Goal: Find contact information: Find contact information

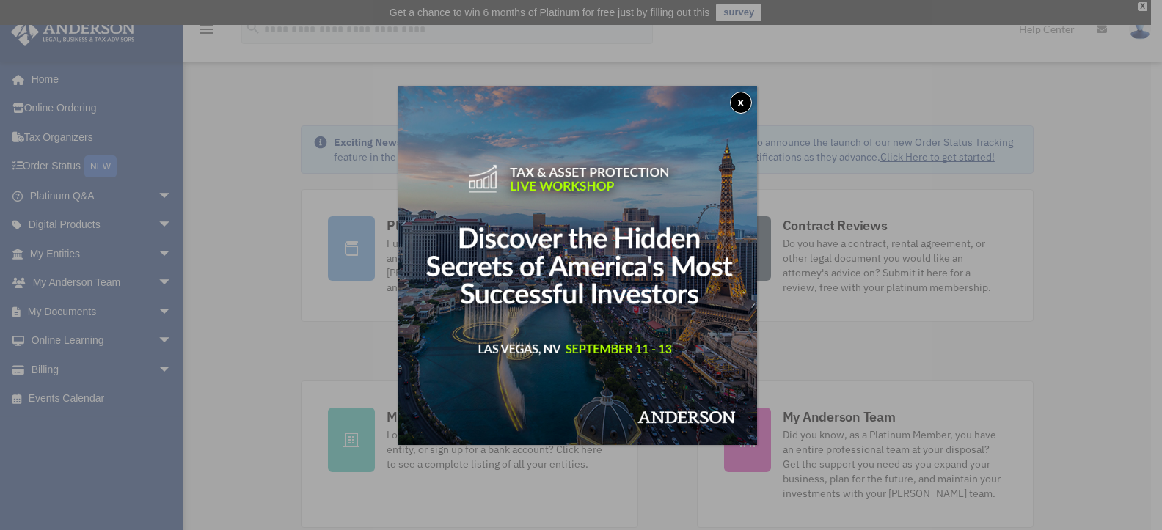
click at [745, 100] on button "x" at bounding box center [741, 103] width 22 height 22
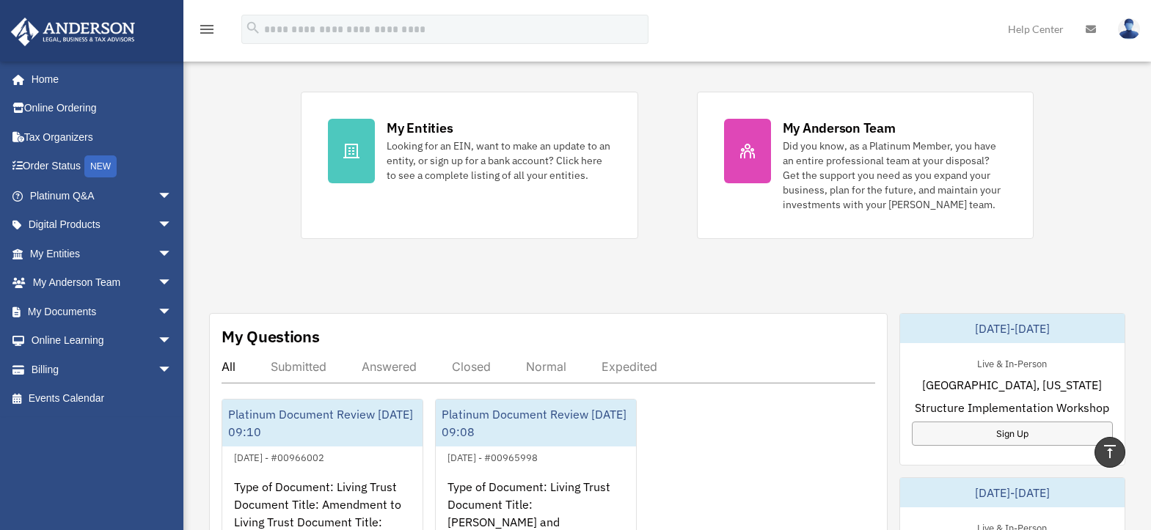
scroll to position [287, 0]
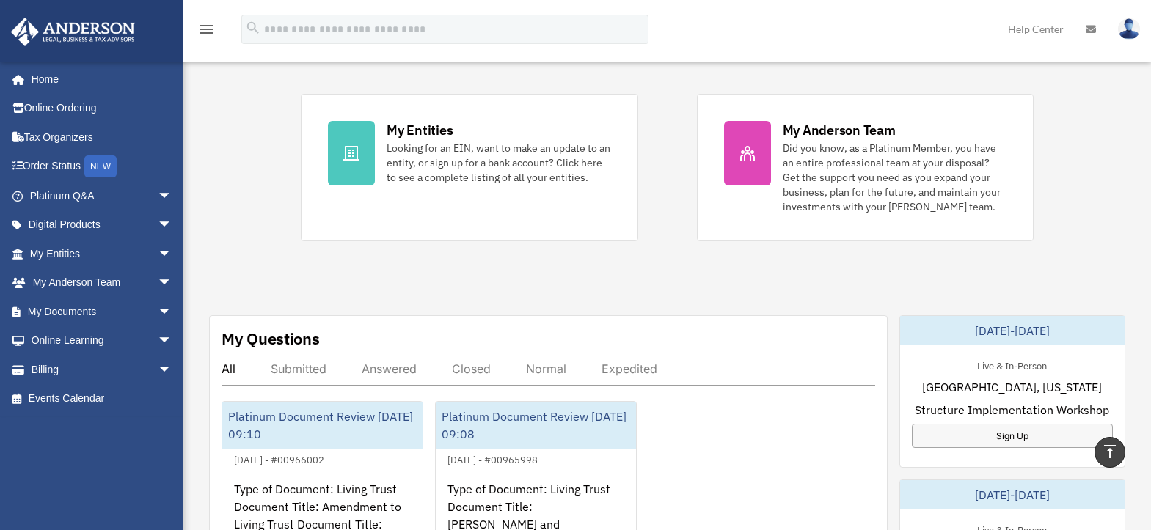
click at [309, 370] on div "Submitted" at bounding box center [299, 369] width 56 height 15
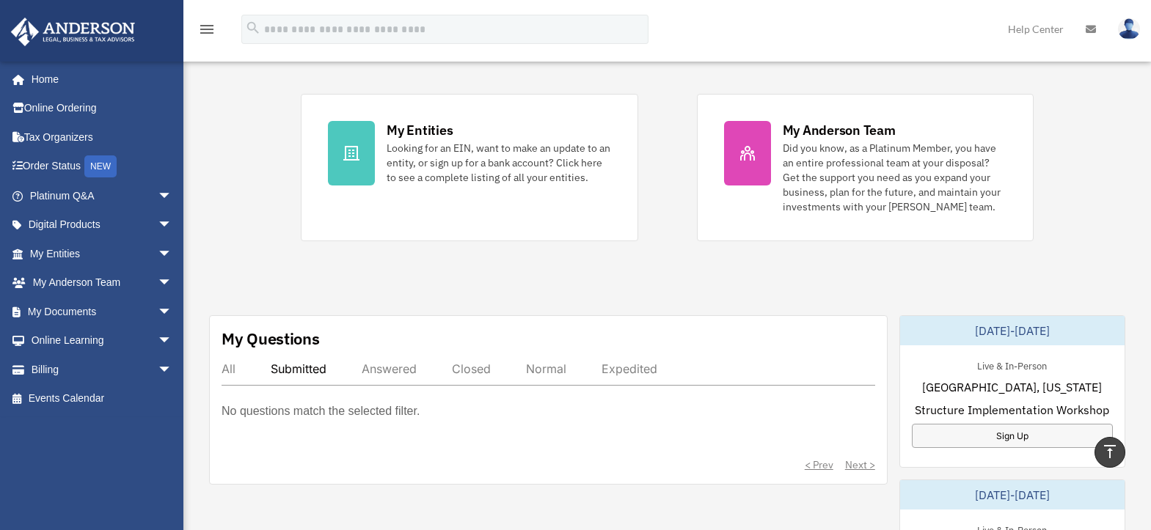
click at [380, 373] on div "Answered" at bounding box center [389, 369] width 55 height 15
click at [467, 371] on div "Closed" at bounding box center [471, 369] width 39 height 15
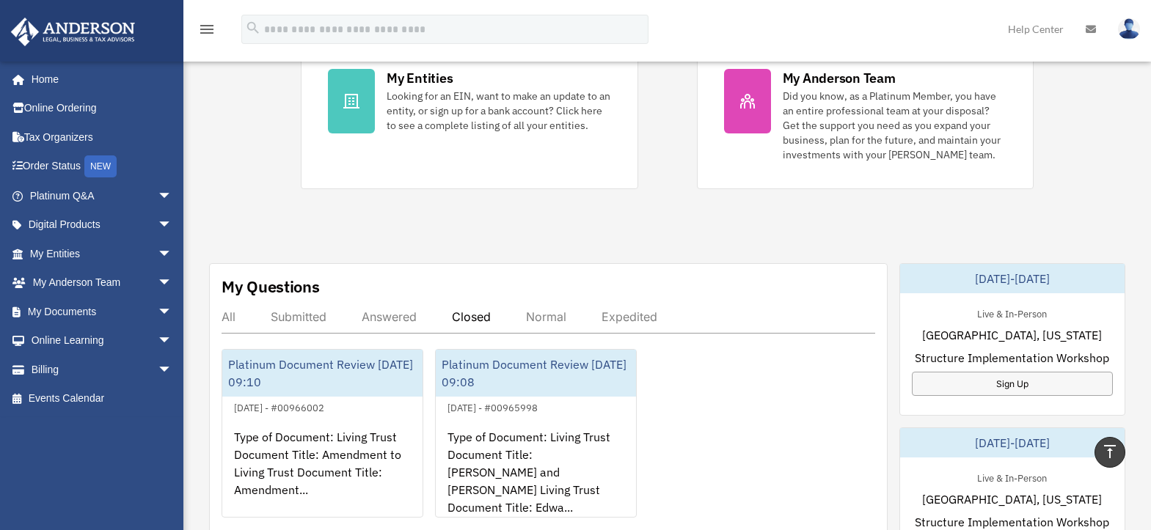
scroll to position [321, 0]
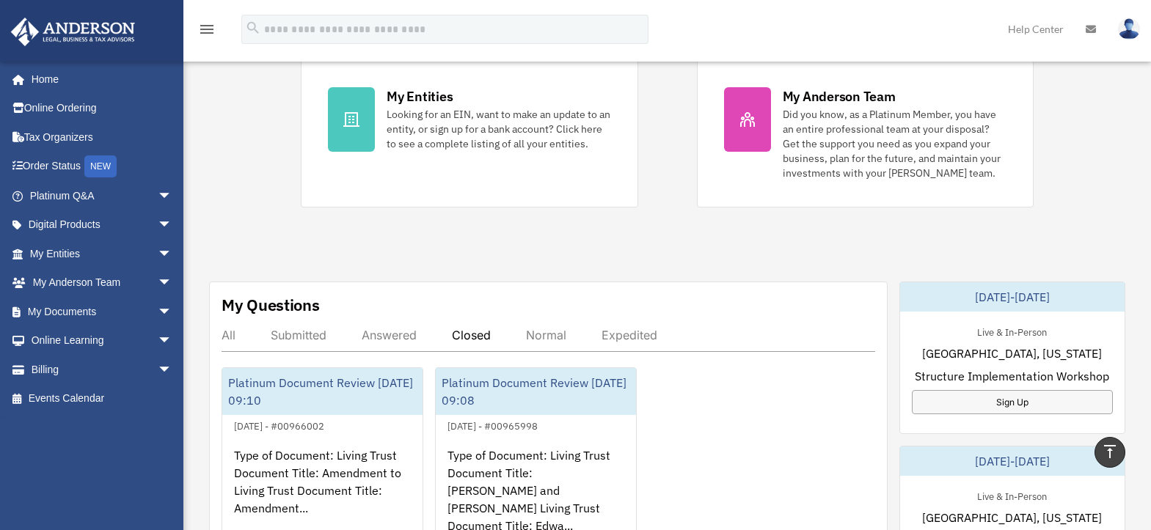
click at [553, 333] on div "Normal" at bounding box center [546, 335] width 40 height 15
click at [629, 336] on div "Expedited" at bounding box center [630, 335] width 56 height 15
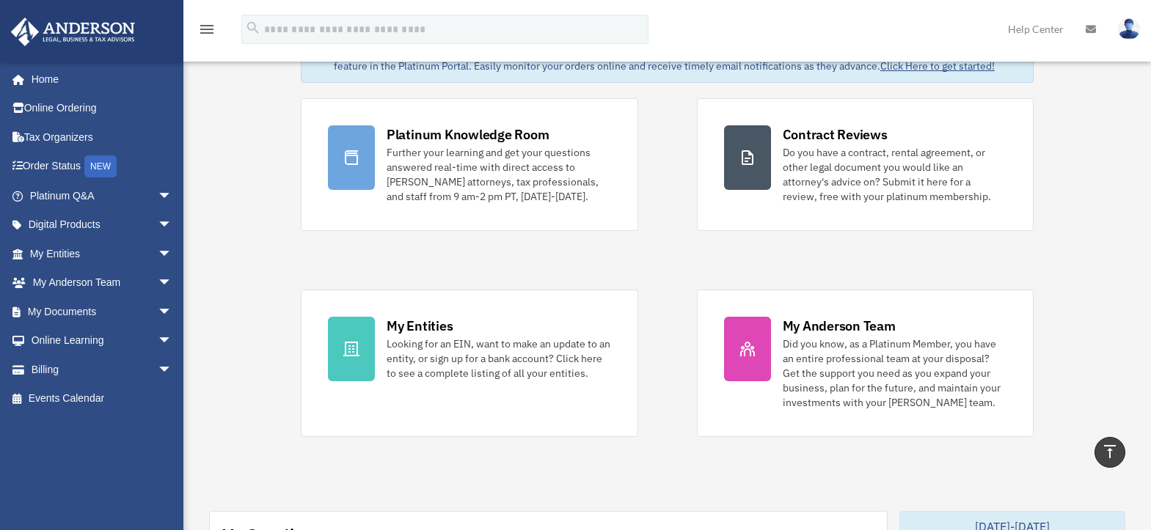
scroll to position [0, 0]
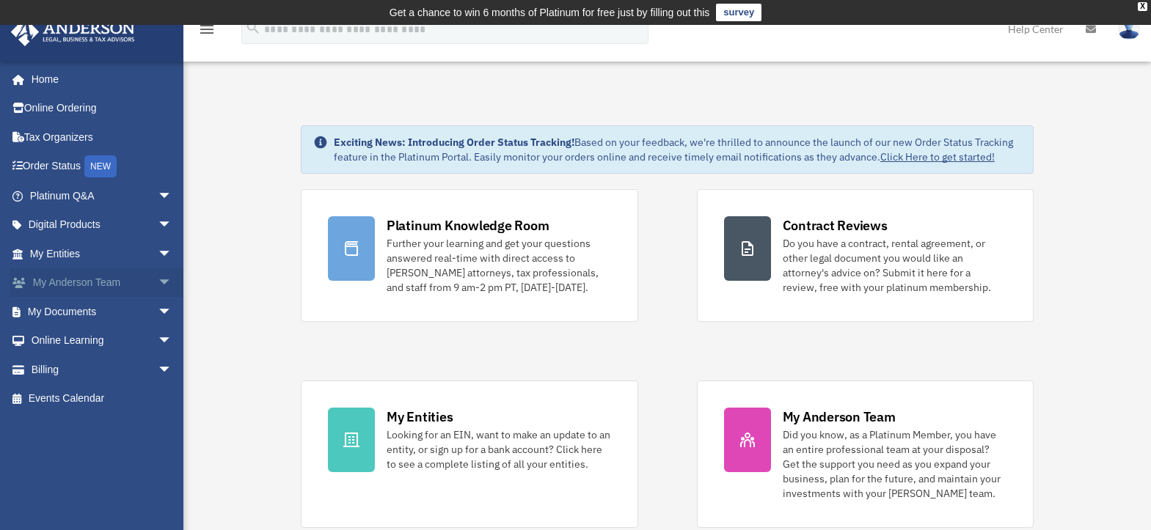
click at [158, 275] on span "arrow_drop_down" at bounding box center [172, 283] width 29 height 30
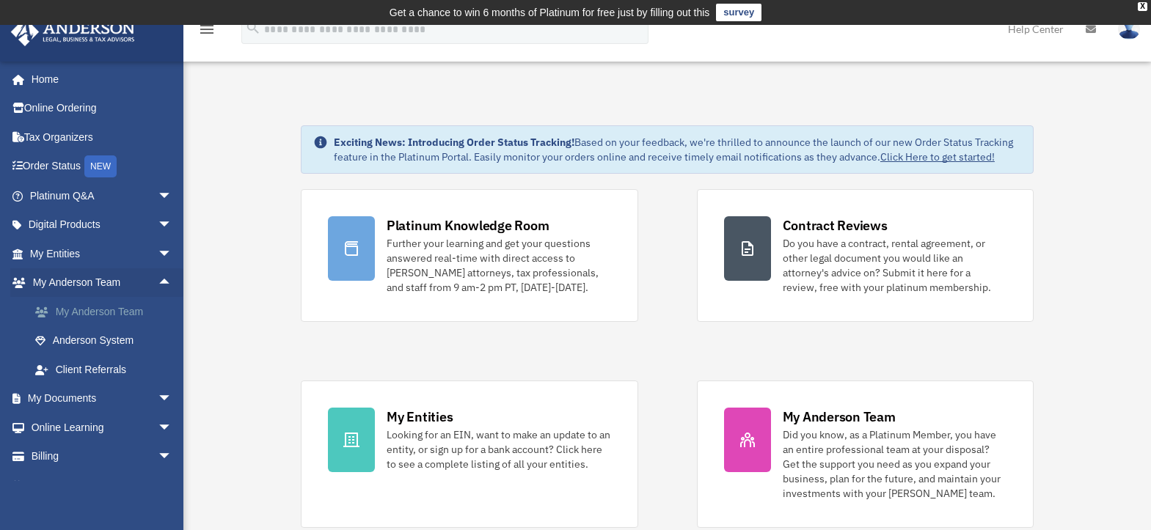
click at [114, 307] on link "My Anderson Team" at bounding box center [108, 311] width 174 height 29
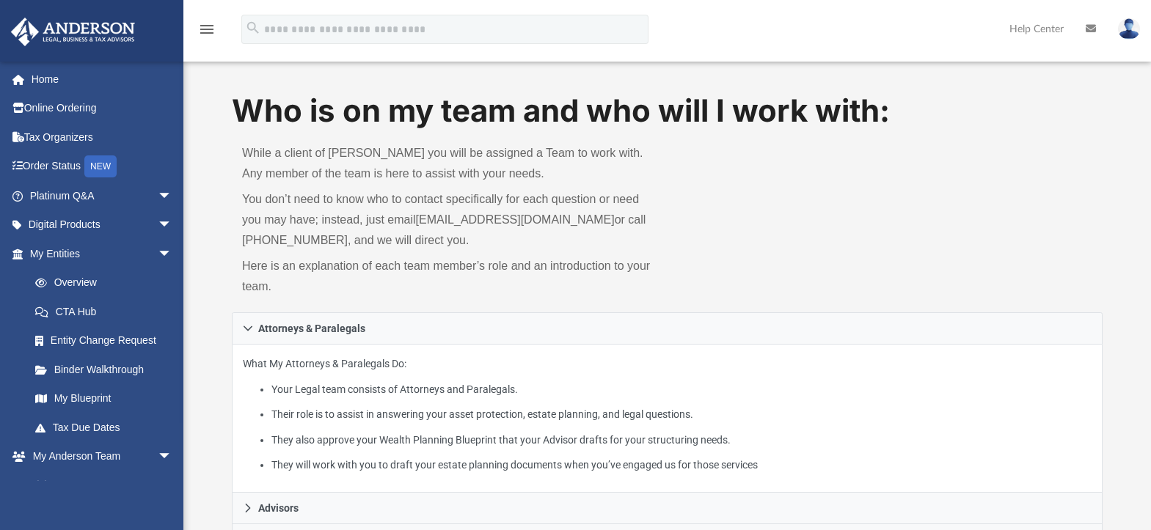
scroll to position [29, 0]
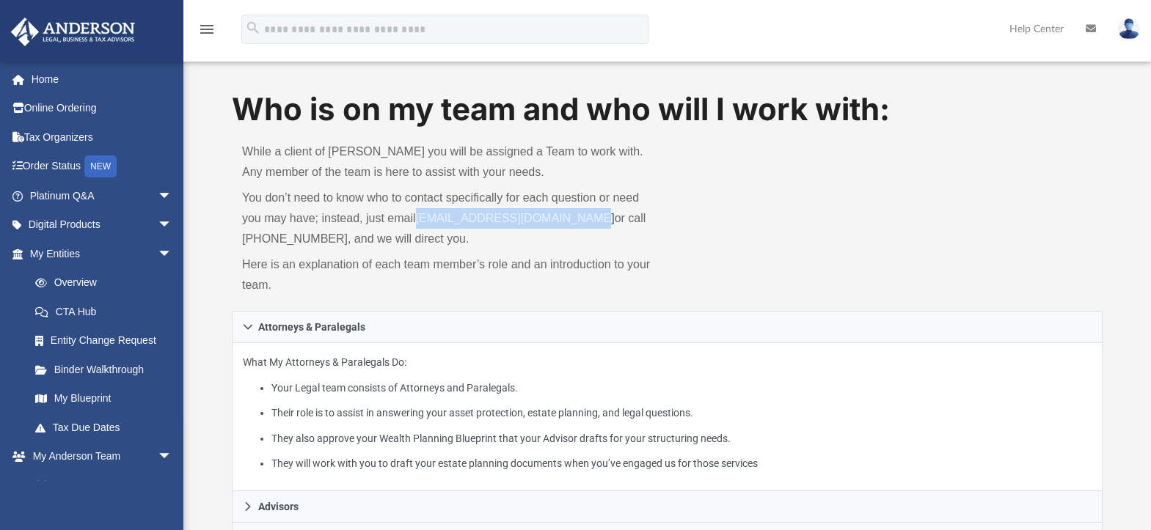
drag, startPoint x: 591, startPoint y: 219, endPoint x: 420, endPoint y: 219, distance: 170.2
click at [420, 219] on p "You don’t need to know who to contact specifically for each question or need yo…" at bounding box center [449, 219] width 415 height 62
copy link "[EMAIL_ADDRESS][DOMAIN_NAME]"
